Goal: Task Accomplishment & Management: Manage account settings

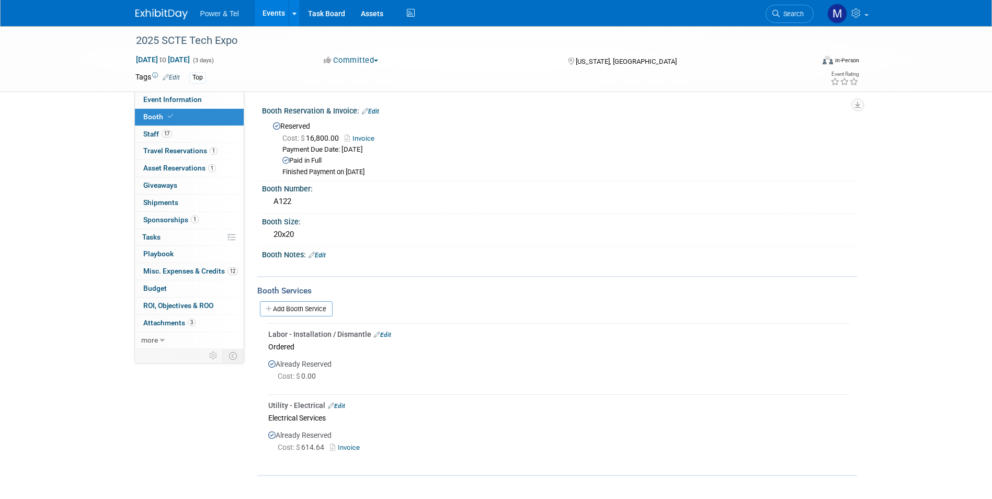
click at [242, 10] on li "Power & Tel" at bounding box center [227, 9] width 54 height 15
click at [165, 17] on img at bounding box center [161, 14] width 52 height 10
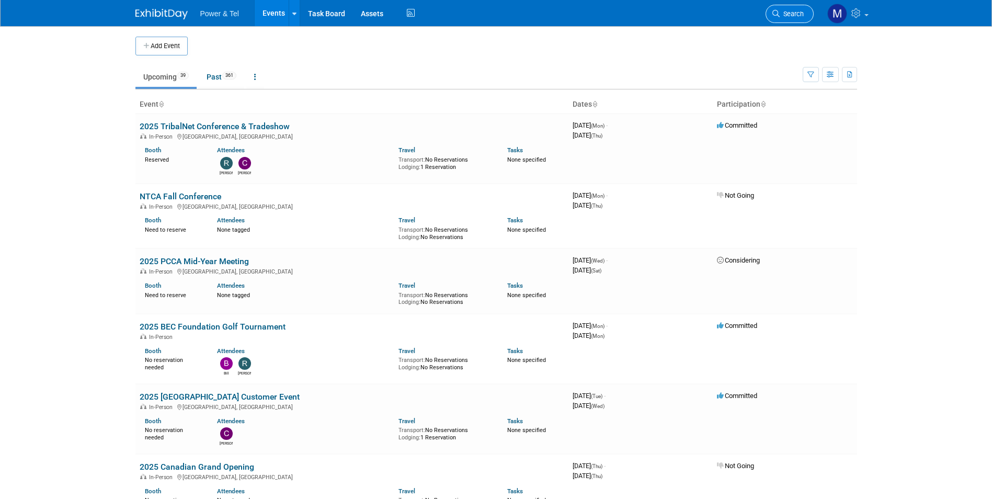
click at [791, 15] on span "Search" at bounding box center [792, 14] width 24 height 8
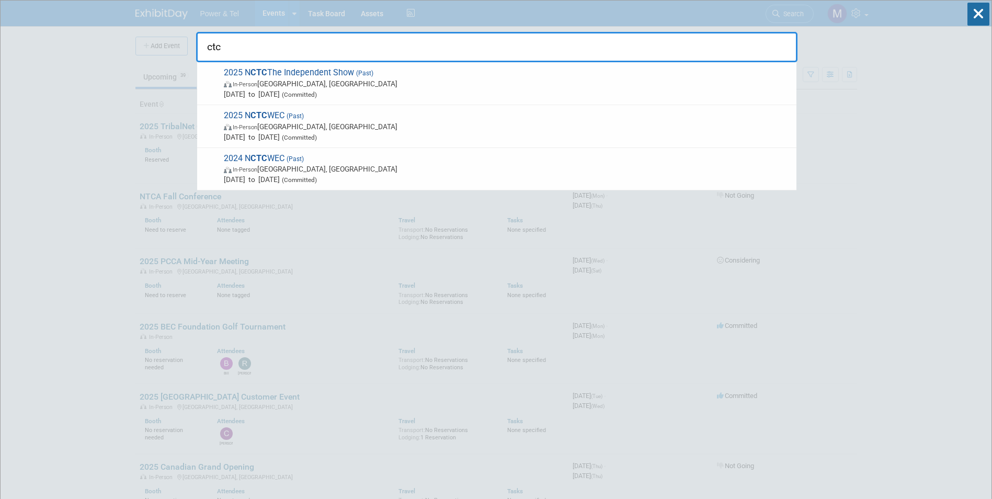
type input "ctc"
drag, startPoint x: 79, startPoint y: 226, endPoint x: 93, endPoint y: 207, distance: 24.0
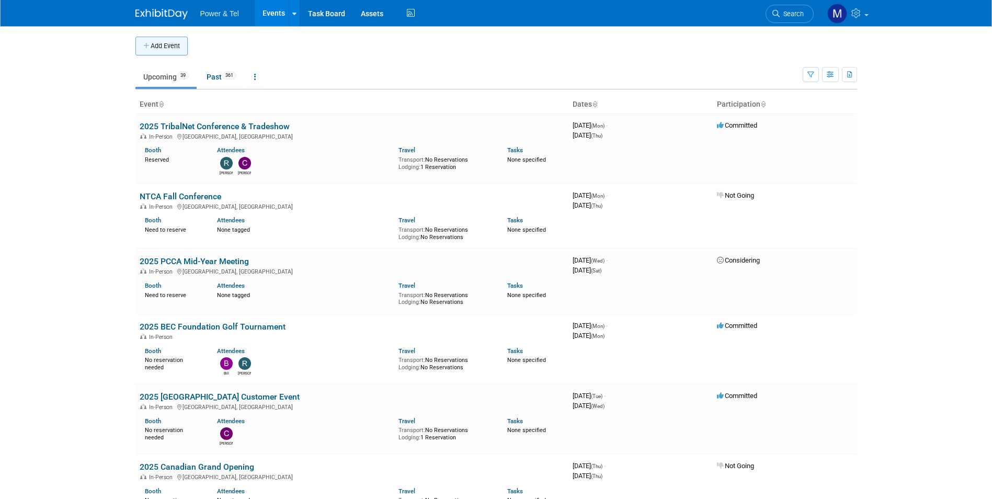
click at [161, 47] on button "Add Event" at bounding box center [161, 46] width 52 height 19
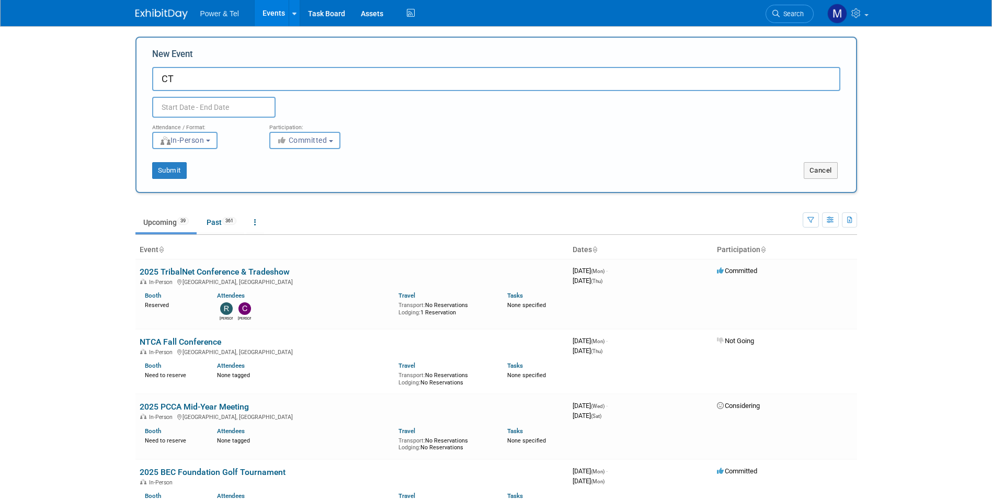
type input "C"
click at [799, 20] on link "Search" at bounding box center [790, 14] width 48 height 18
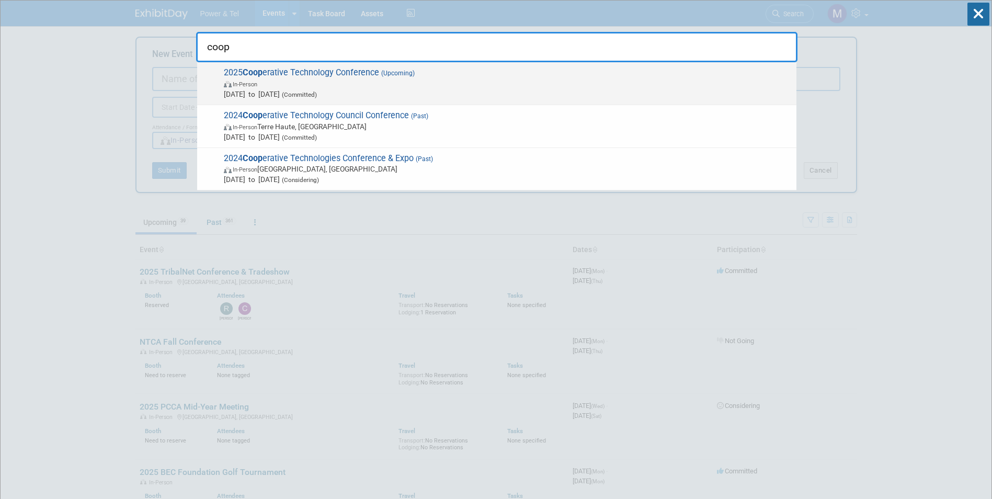
type input "coop"
click at [248, 98] on span "Oct 1, 2025 to Oct 3, 2025 (Committed)" at bounding box center [508, 94] width 568 height 10
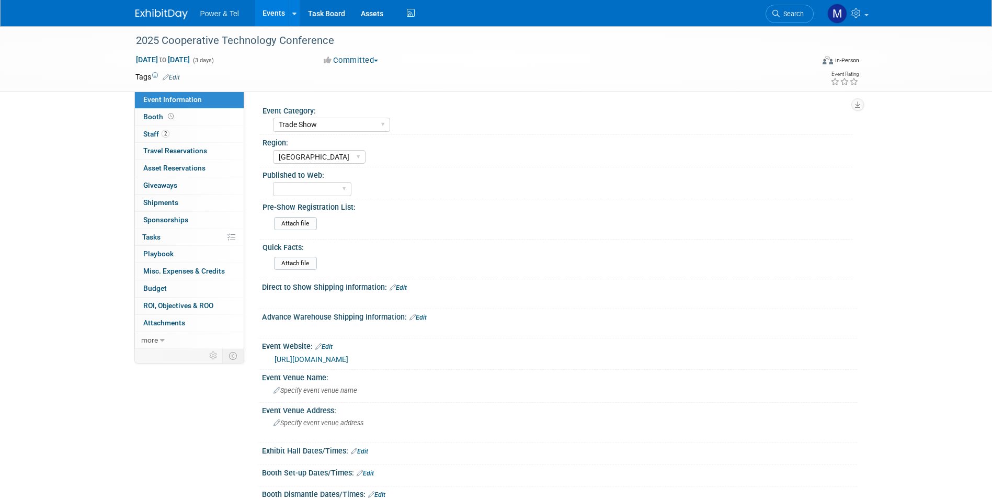
select select "Trade Show"
select select "[GEOGRAPHIC_DATA]"
click at [204, 115] on link "Booth" at bounding box center [189, 117] width 109 height 17
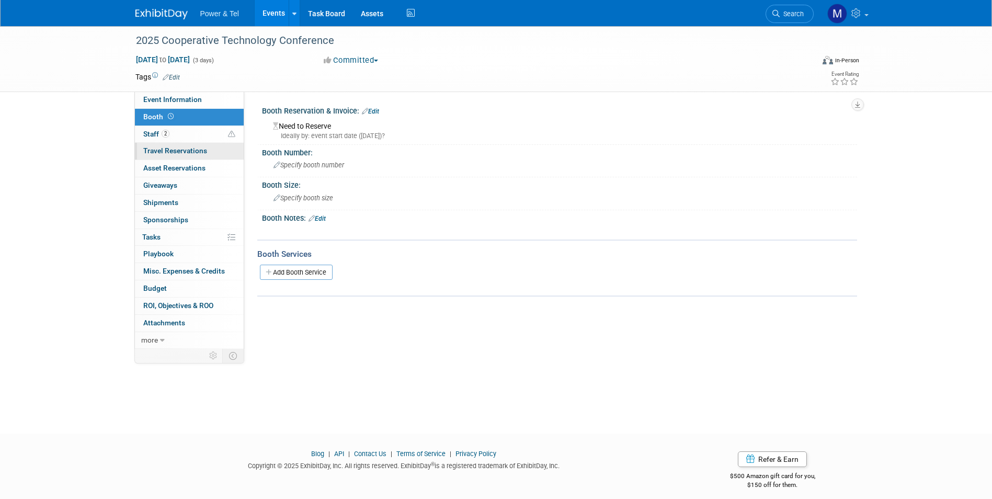
click at [172, 145] on link "0 Travel Reservations 0" at bounding box center [189, 151] width 109 height 17
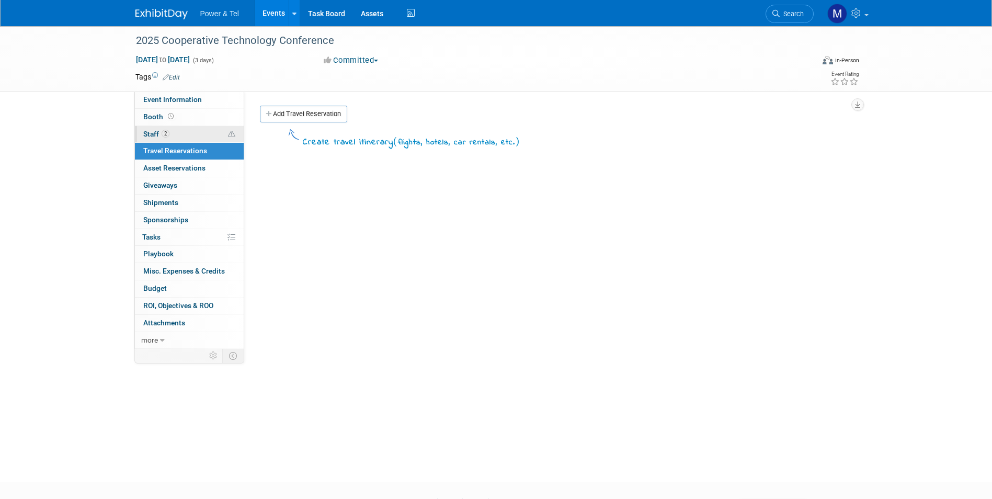
click at [178, 132] on link "2 Staff 2" at bounding box center [189, 134] width 109 height 17
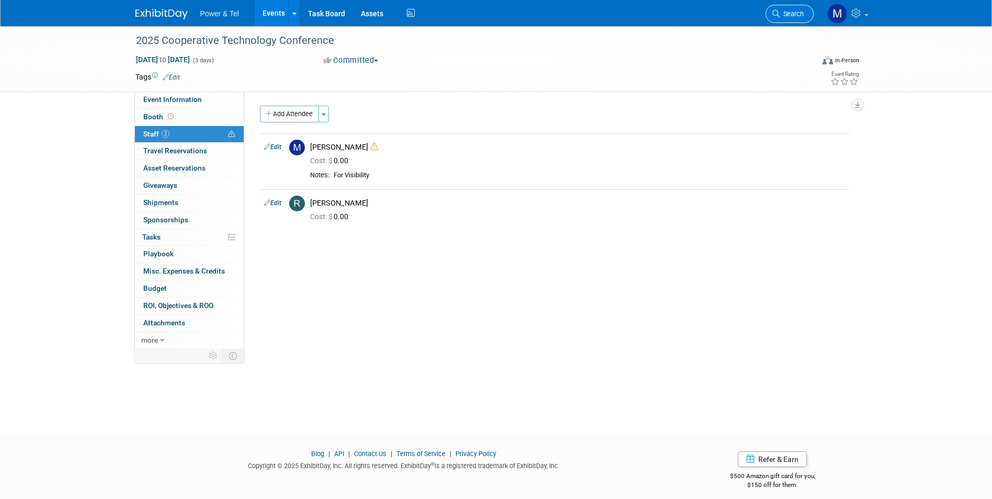
click at [779, 12] on icon at bounding box center [776, 13] width 7 height 7
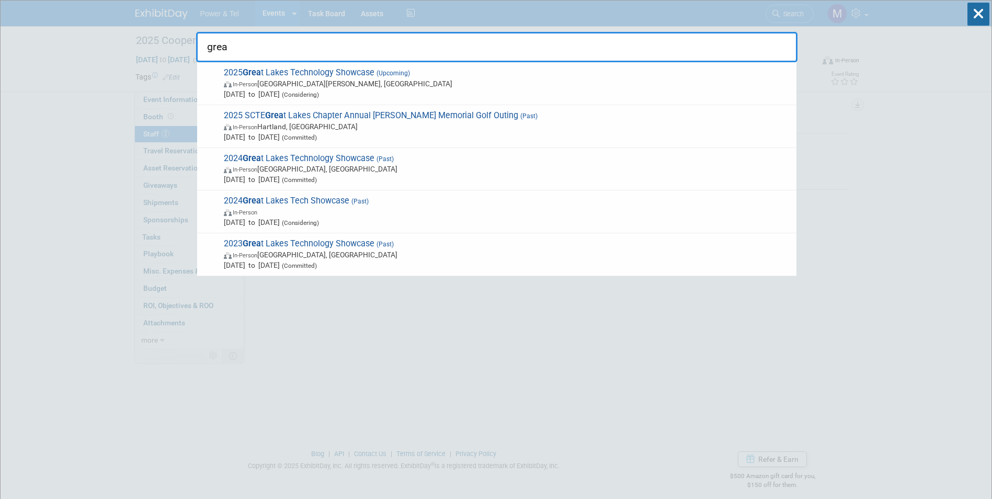
type input "grea"
click at [444, 77] on span "2025 Grea t Lakes Technology Showcase (Upcoming) In-Person Fort Wayne, IN Oct 2…" at bounding box center [506, 83] width 571 height 32
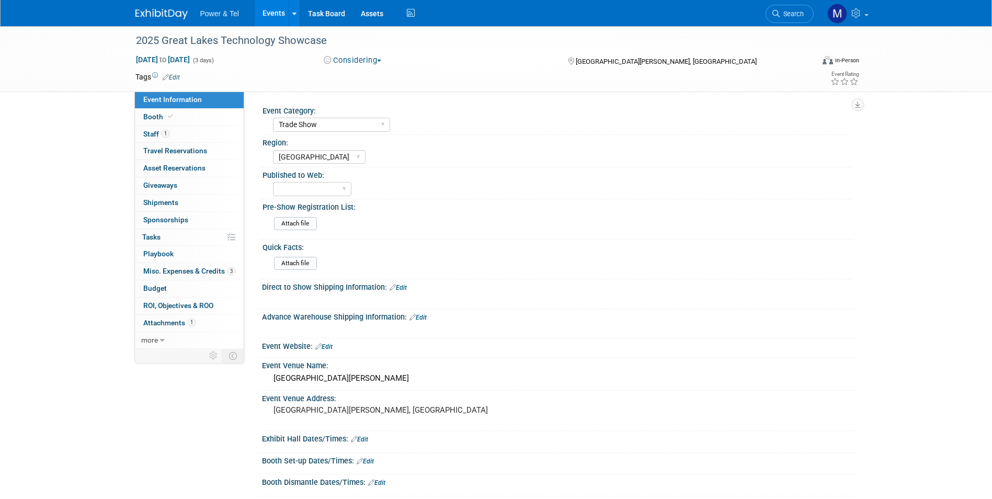
select select "Trade Show"
select select "[GEOGRAPHIC_DATA]"
click at [213, 140] on link "1 Staff 1" at bounding box center [189, 134] width 109 height 17
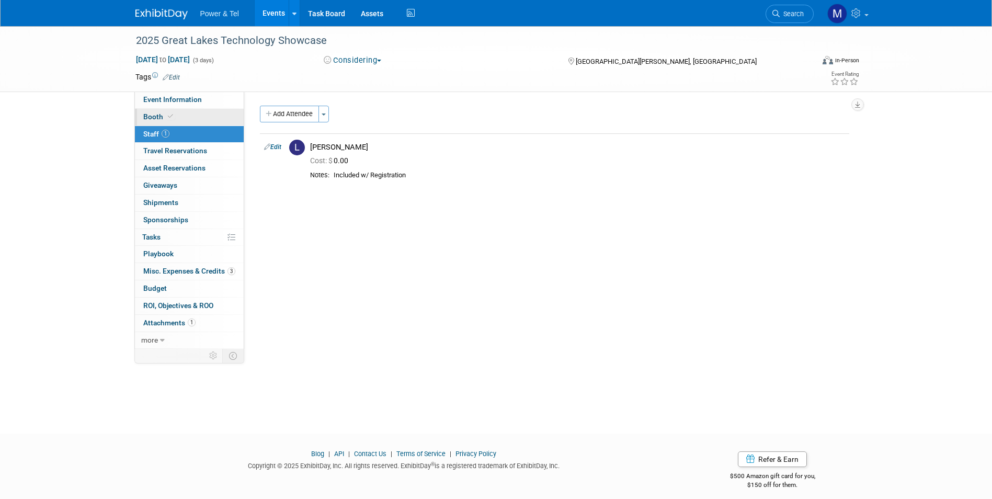
click at [218, 119] on link "Booth" at bounding box center [189, 117] width 109 height 17
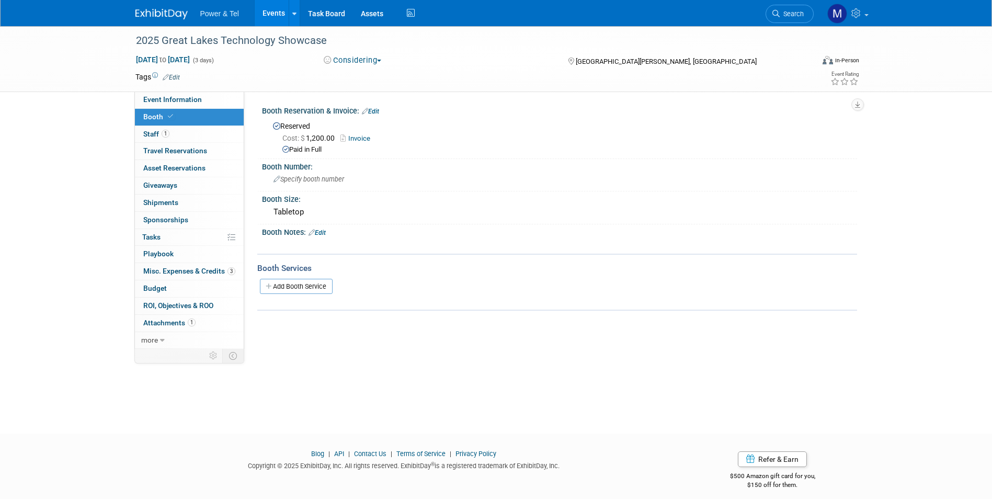
click at [370, 131] on div "Cost: $ 1,200.00 Invoice Paid in Full" at bounding box center [561, 143] width 576 height 24
click at [366, 137] on link "Invoice" at bounding box center [358, 138] width 35 height 8
click at [182, 132] on link "1 Staff 1" at bounding box center [189, 134] width 109 height 17
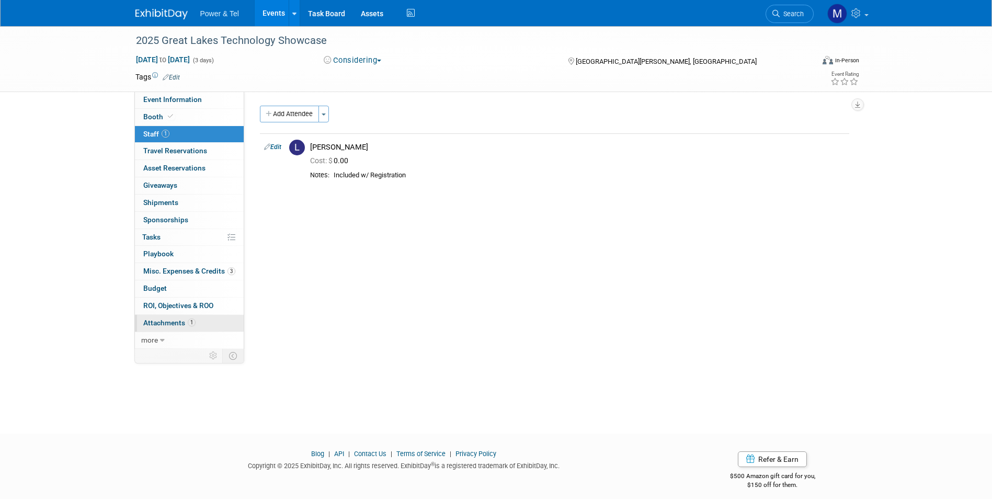
click at [188, 320] on span "1" at bounding box center [192, 323] width 8 height 8
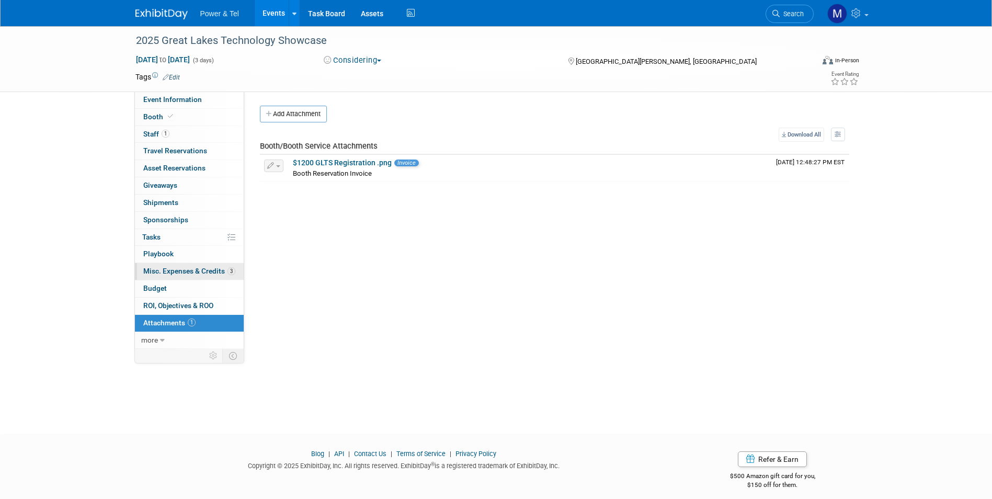
click at [220, 269] on span "Misc. Expenses & Credits 3" at bounding box center [189, 271] width 92 height 8
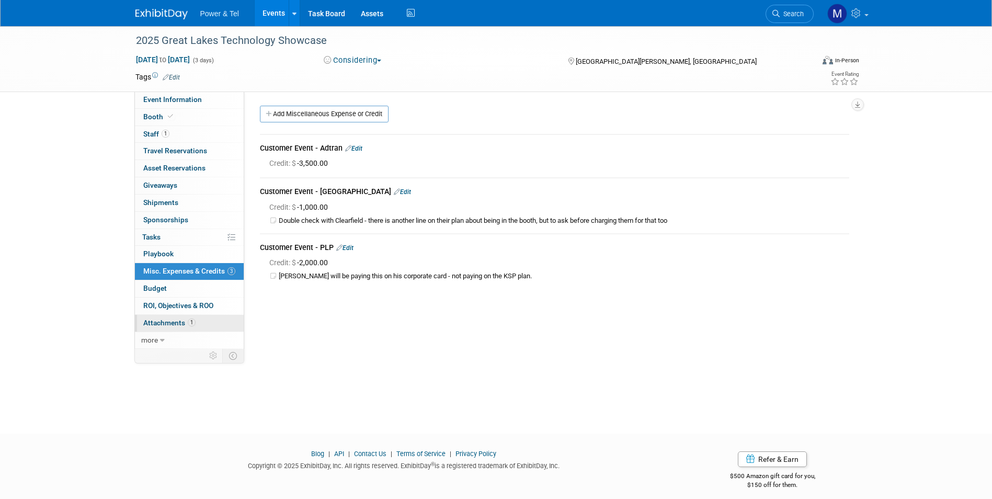
click at [208, 316] on link "1 Attachments 1" at bounding box center [189, 323] width 109 height 17
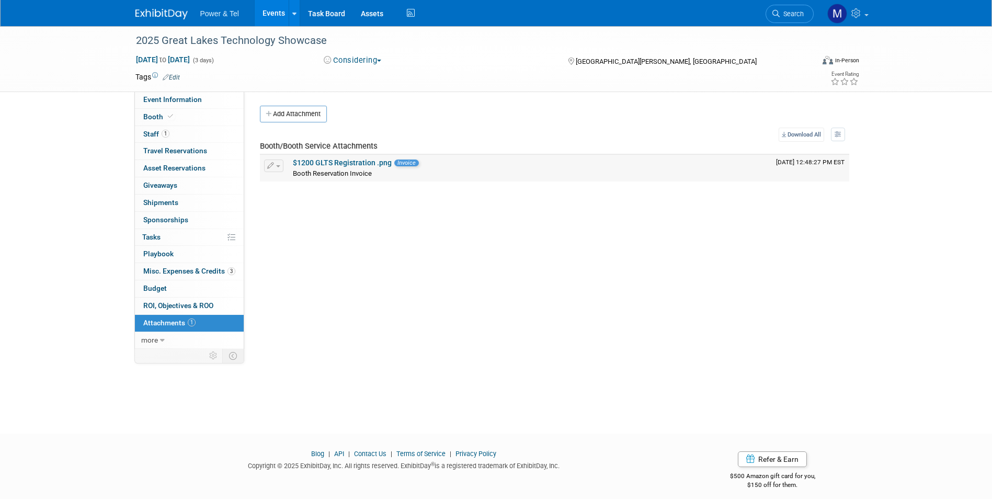
click at [359, 161] on link "$1200 GLTS Registration .png" at bounding box center [342, 162] width 99 height 8
click at [797, 17] on span "Search" at bounding box center [792, 14] width 24 height 8
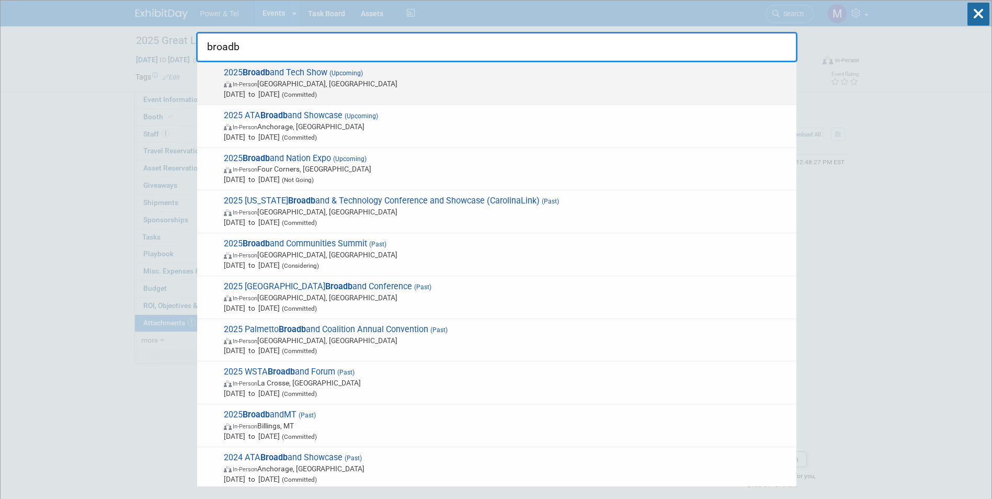
type input "broadb"
click at [437, 87] on span "In-Person Las Vegas, NV" at bounding box center [508, 83] width 568 height 10
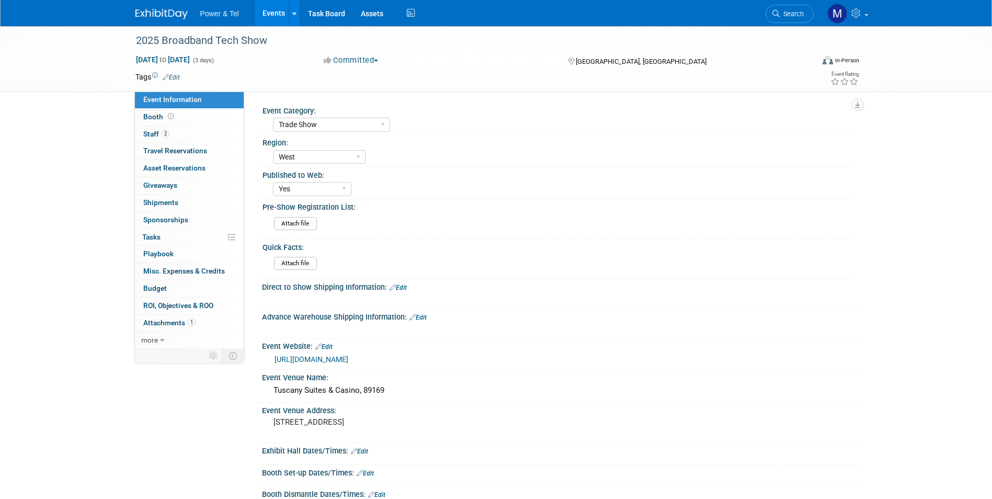
select select "Trade Show"
select select "West"
select select "Yes"
click at [208, 330] on link "1 Attachments 1" at bounding box center [189, 323] width 109 height 17
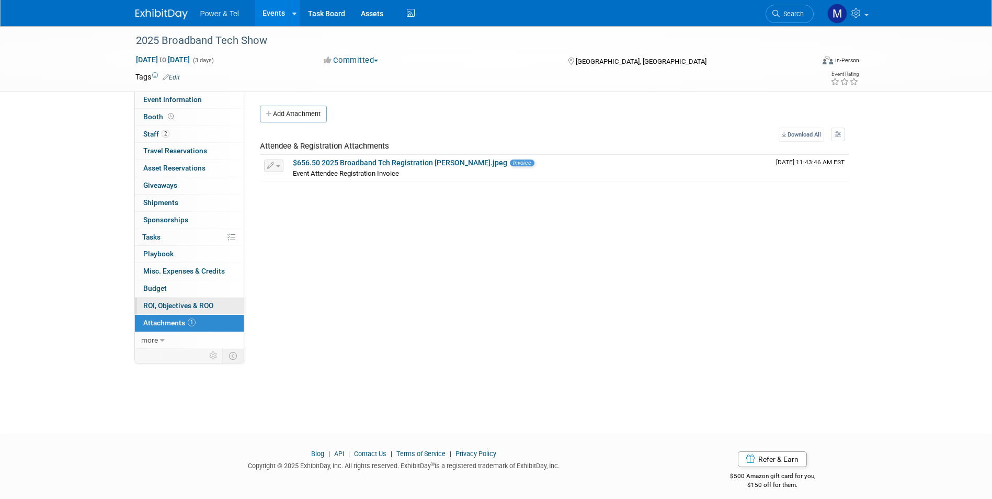
click at [214, 300] on link "0 ROI, Objectives & ROO 0" at bounding box center [189, 306] width 109 height 17
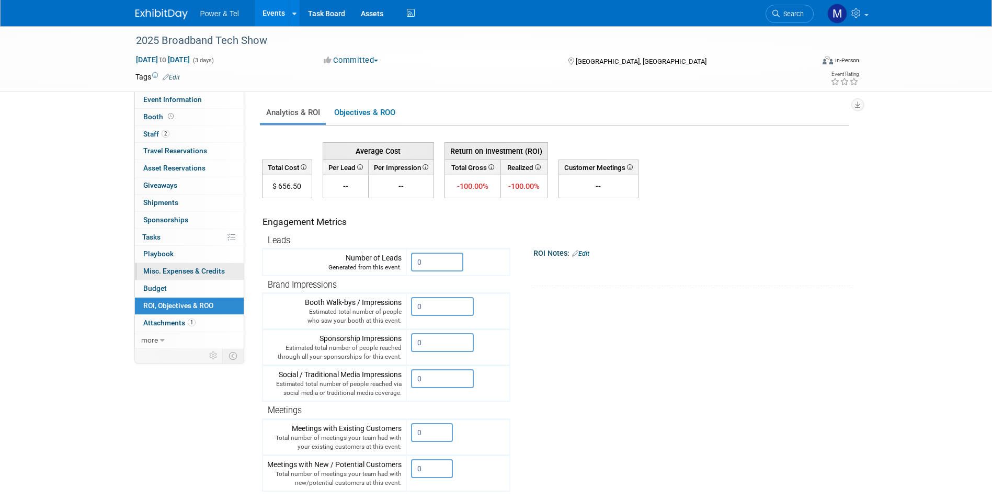
click at [223, 273] on span "Misc. Expenses & Credits 0" at bounding box center [184, 271] width 82 height 8
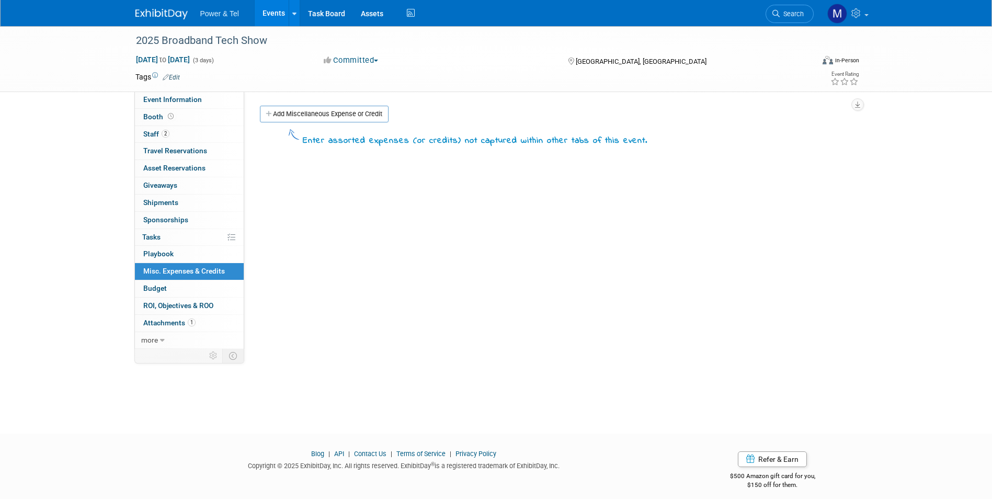
click at [333, 125] on div "Enter assorted expenses (or credits) not captured within other tabs of this eve…" at bounding box center [554, 137] width 605 height 24
click at [346, 107] on link "Add Miscellaneous Expense or Credit" at bounding box center [324, 114] width 129 height 17
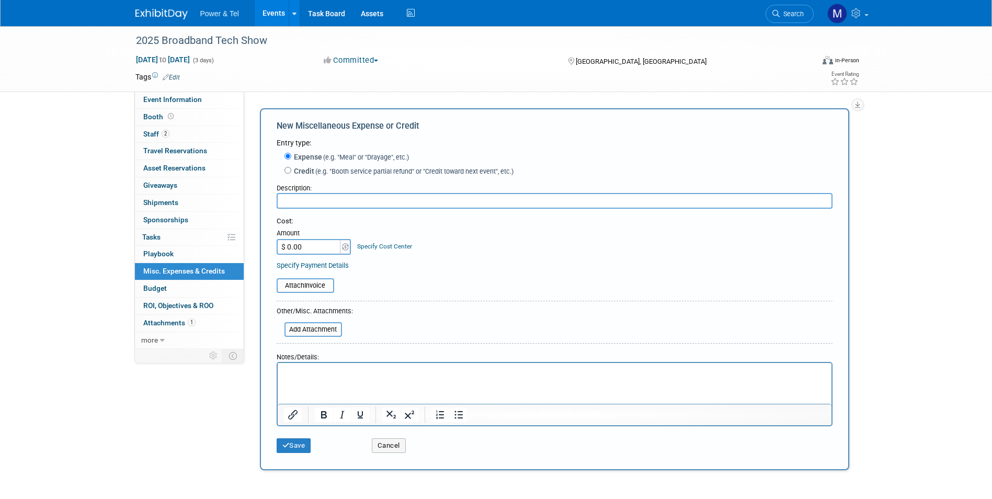
click at [324, 175] on span "(e.g. "Booth service partial refund" or "Credit toward next event", etc.)" at bounding box center [413, 171] width 199 height 8
click at [291, 174] on input "Credit (e.g. "Booth service partial refund" or "Credit toward next event", etc.)" at bounding box center [288, 170] width 7 height 7
radio input "true"
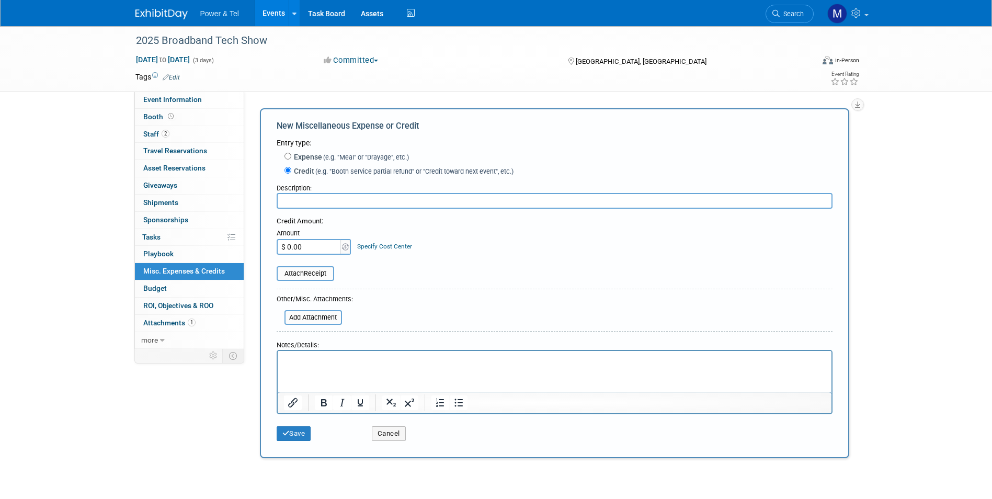
click at [324, 203] on input "text" at bounding box center [555, 201] width 556 height 16
click at [466, 179] on div "Credit (e.g. "Booth service partial refund" or "Credit toward next event", etc.)" at bounding box center [559, 172] width 548 height 14
click at [471, 194] on input "Viavi - Christopher" at bounding box center [555, 201] width 556 height 16
type input "Viavi - Christopher Machuca"
click at [383, 202] on input "Viavi - Christopher Machuca" at bounding box center [555, 201] width 556 height 16
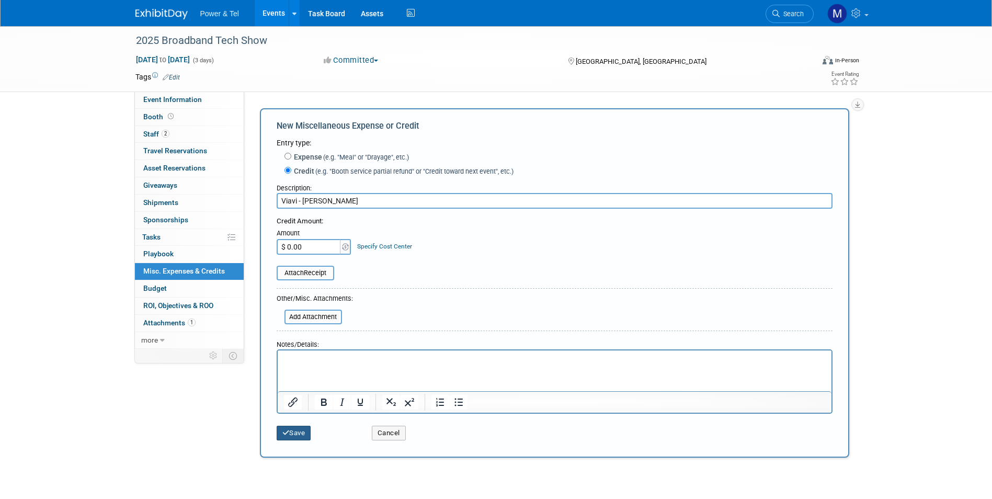
click at [305, 433] on button "Save" at bounding box center [294, 433] width 35 height 15
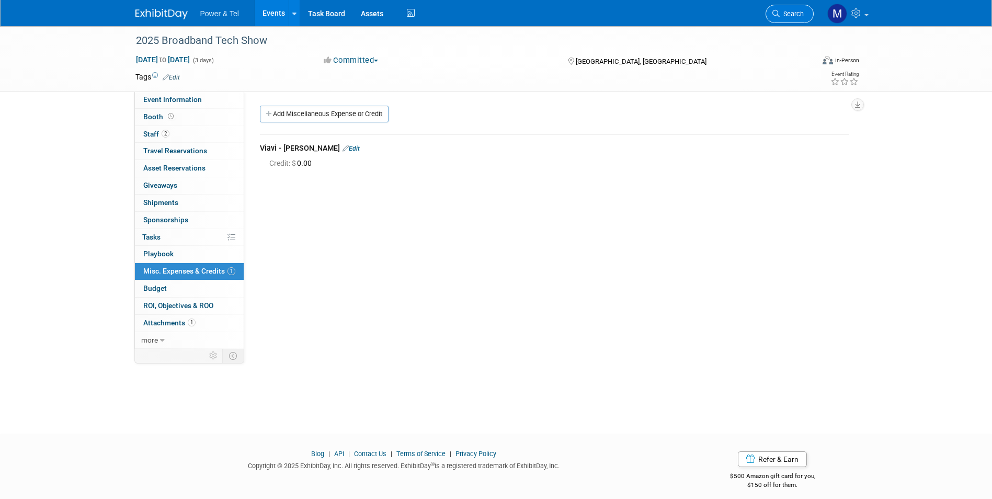
click at [799, 8] on link "Search" at bounding box center [790, 14] width 48 height 18
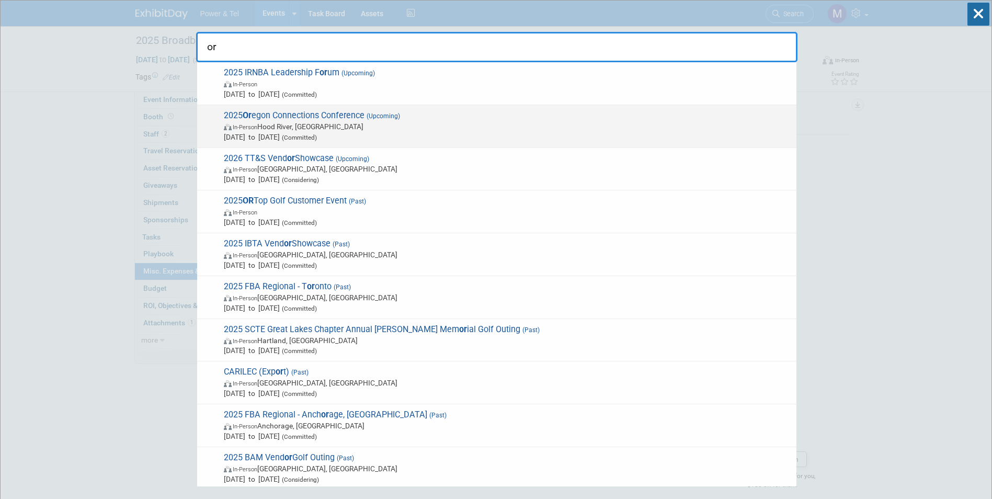
type input "or"
click at [353, 119] on span "2025 Or egon Connections Conference (Upcoming) In-Person Hood River, OR Oct 29,…" at bounding box center [506, 126] width 571 height 32
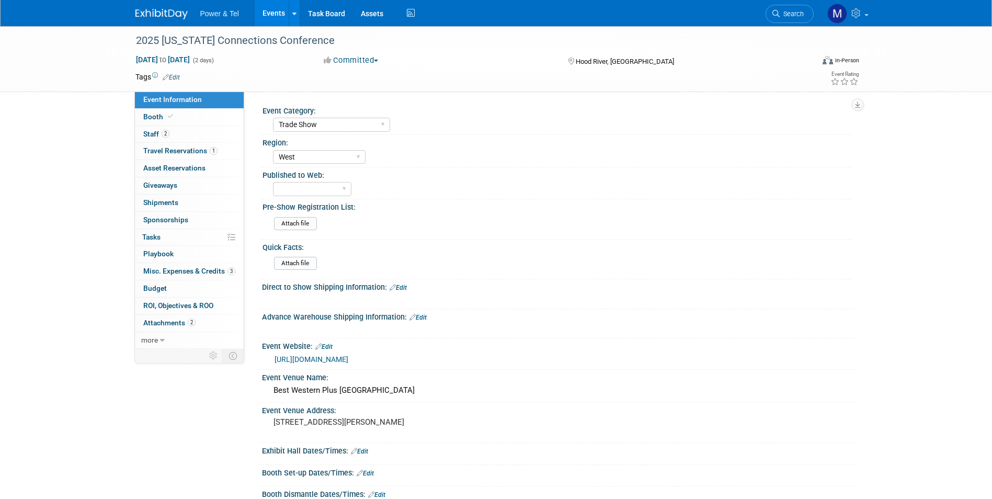
select select "Trade Show"
select select "West"
click at [202, 309] on span "ROI, Objectives & ROO 0" at bounding box center [178, 305] width 70 height 8
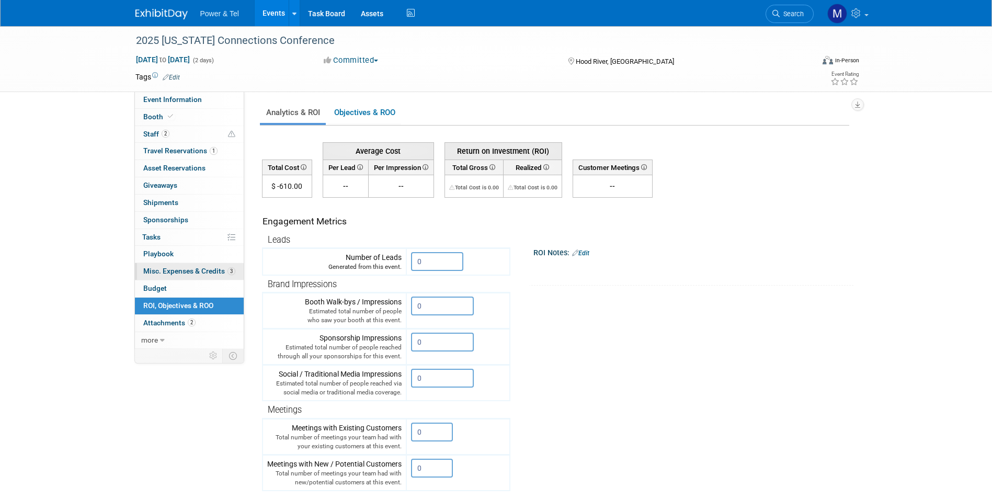
click at [225, 275] on link "3 Misc. Expenses & Credits 3" at bounding box center [189, 271] width 109 height 17
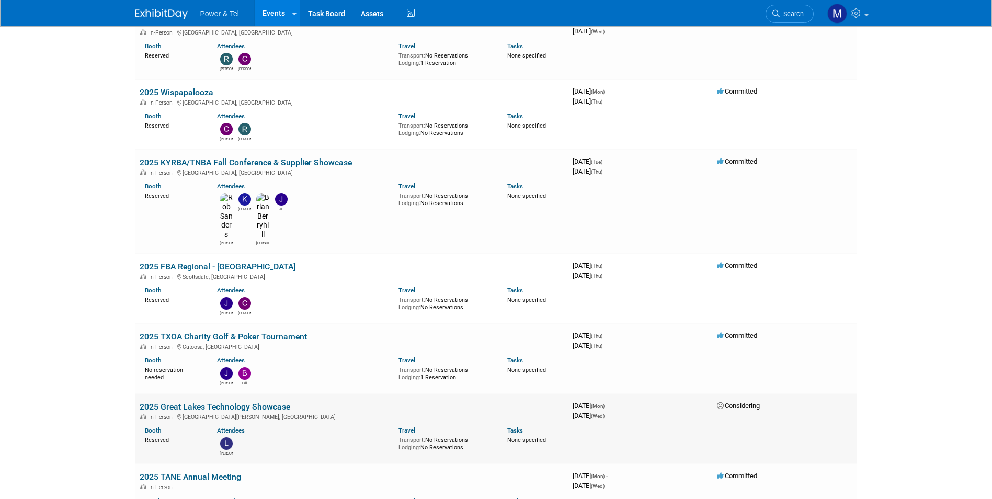
scroll to position [1669, 0]
